Goal: Use online tool/utility: Utilize a website feature to perform a specific function

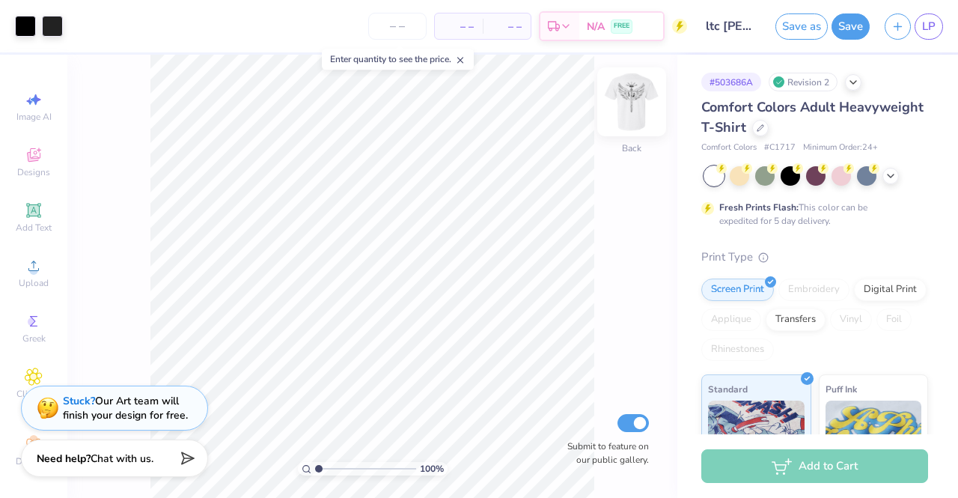
click at [648, 101] on img at bounding box center [632, 102] width 60 height 60
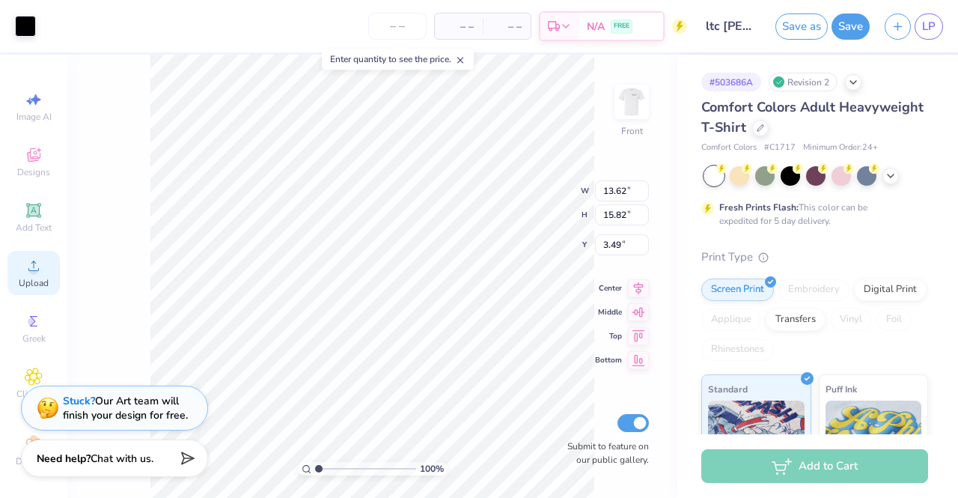
click at [19, 278] on span "Upload" at bounding box center [34, 283] width 30 height 12
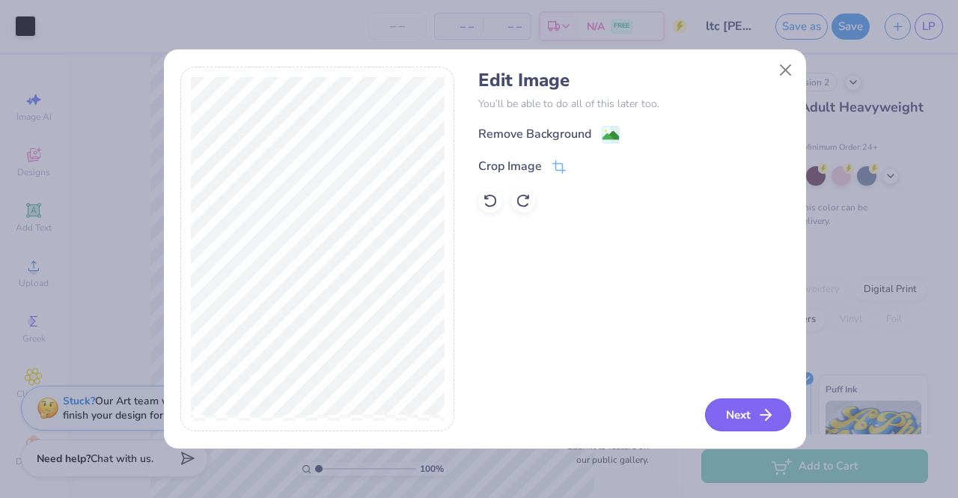
click at [731, 408] on button "Next" at bounding box center [748, 414] width 86 height 33
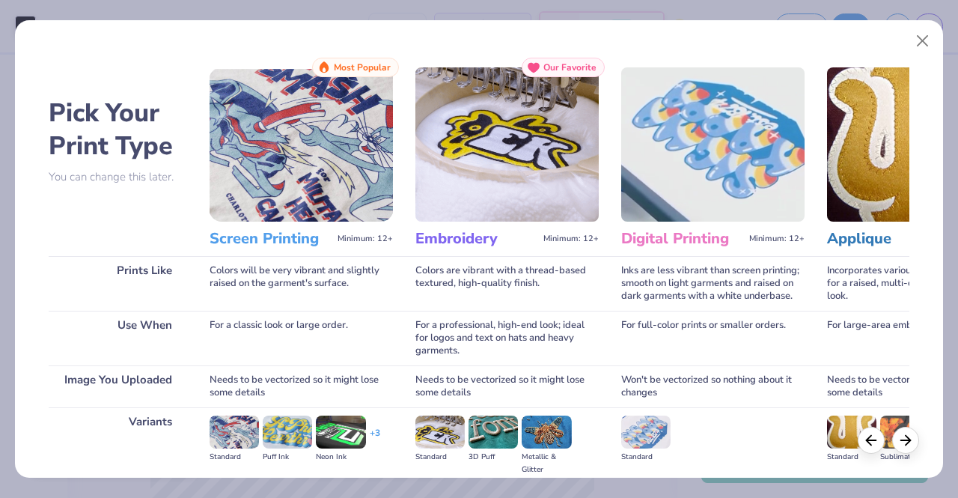
scroll to position [173, 0]
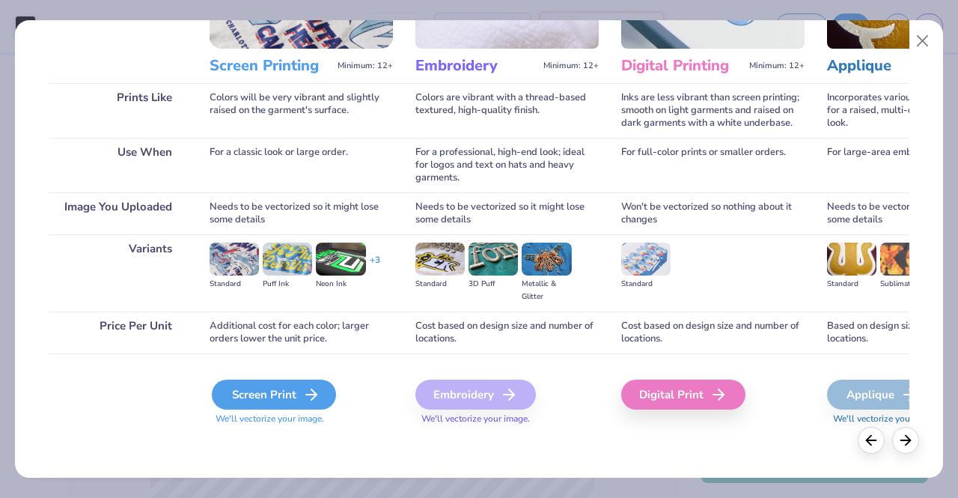
click at [302, 398] on icon at bounding box center [311, 395] width 18 height 18
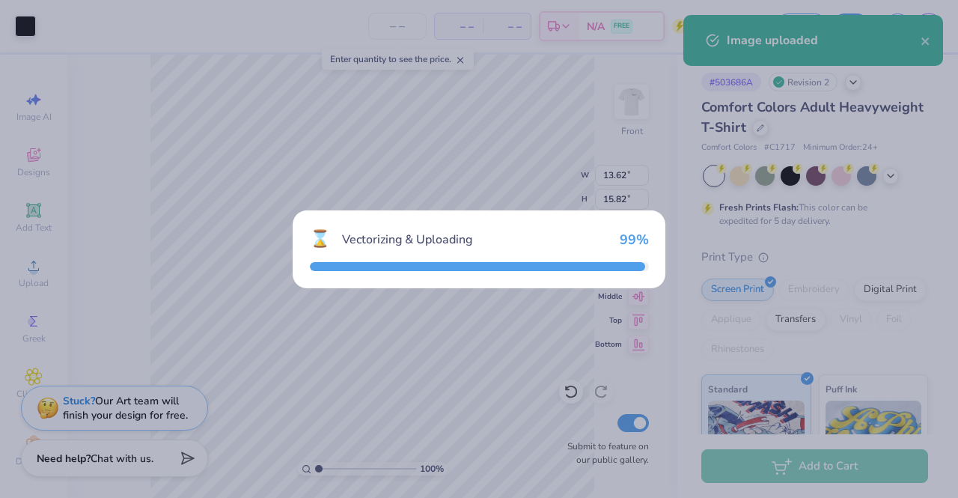
type input "14.53"
type input "17.20"
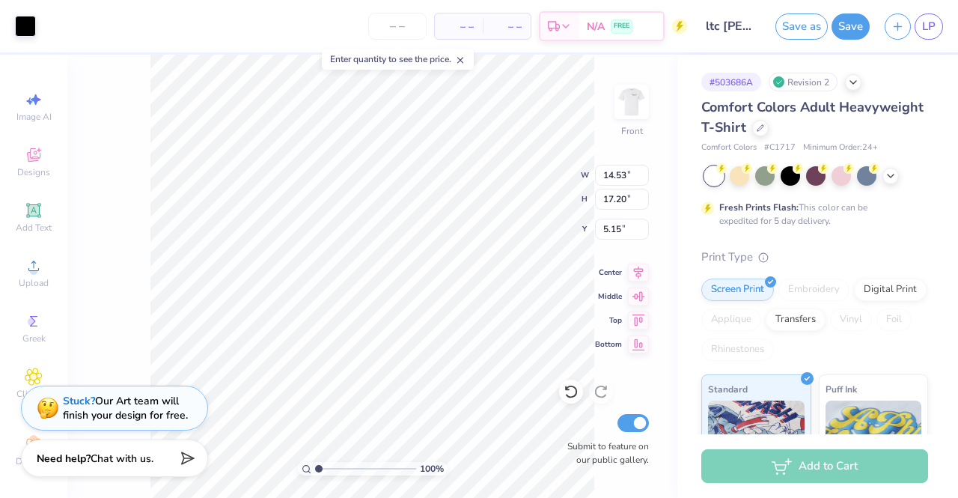
type input "7.38"
type input "13.62"
type input "15.82"
type input "3.49"
type input "14.53"
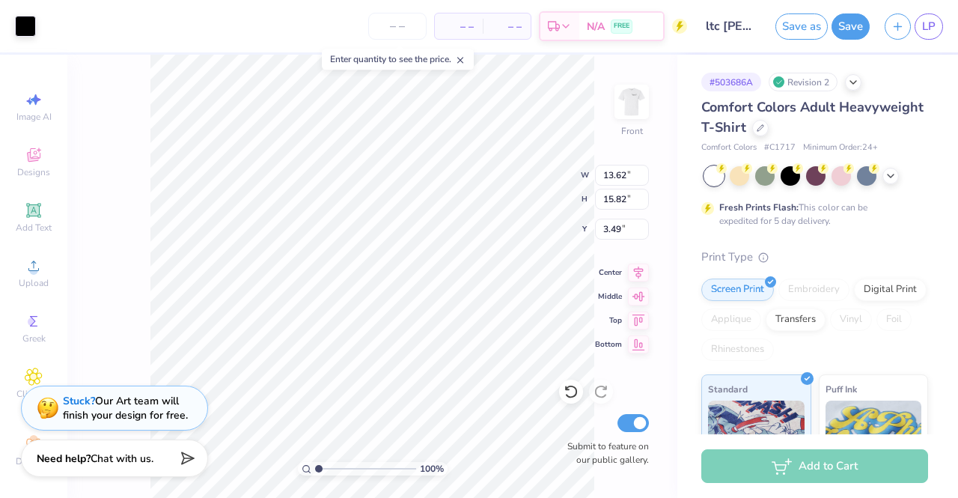
type input "17.20"
type input "7.38"
type input "14.53"
type input "17.20"
type input "3.00"
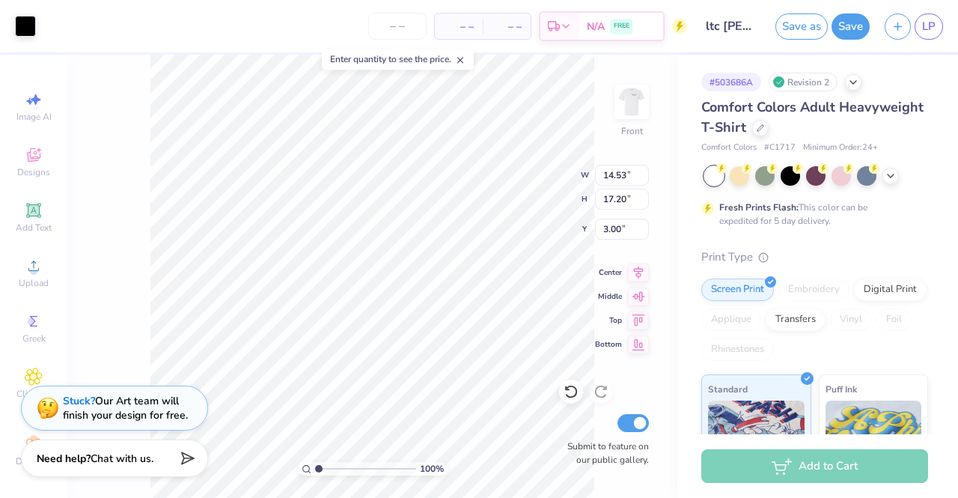
click at [426, 497] on html "Art colors – – Per Item – – Total Est. Delivery N/A FREE Design Title ltc angel…" at bounding box center [479, 249] width 958 height 498
type input "13.97"
type input "16.54"
type input "5.02"
type input "13.62"
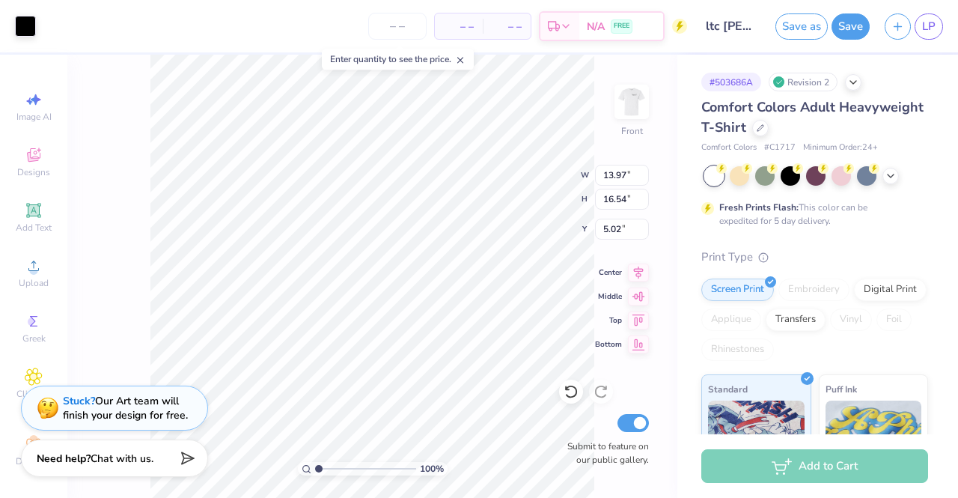
type input "15.82"
type input "3.49"
type input "3.00"
click at [626, 85] on img at bounding box center [632, 102] width 60 height 60
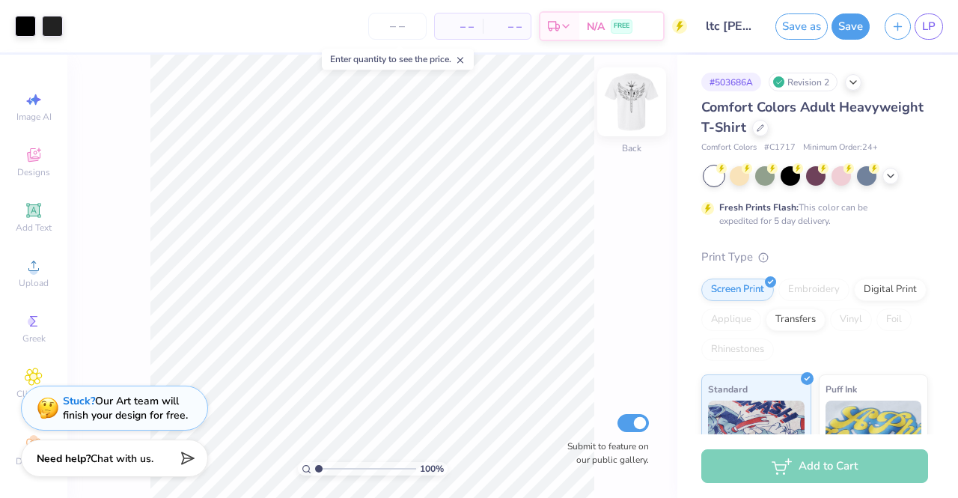
click at [620, 101] on img at bounding box center [632, 102] width 60 height 60
click at [802, 22] on button "Save as" at bounding box center [802, 24] width 52 height 26
